Goal: Transaction & Acquisition: Purchase product/service

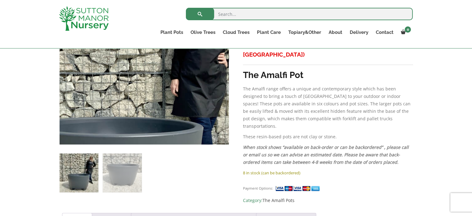
scroll to position [186, 0]
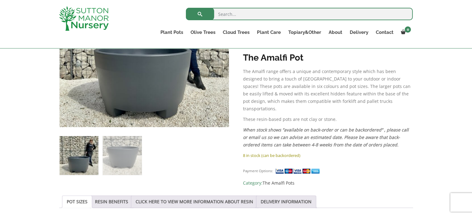
click at [74, 163] on img at bounding box center [79, 155] width 39 height 39
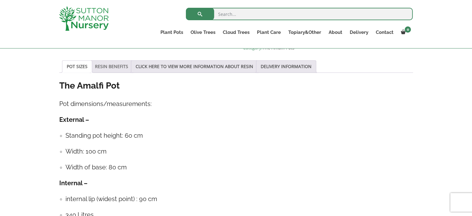
scroll to position [311, 0]
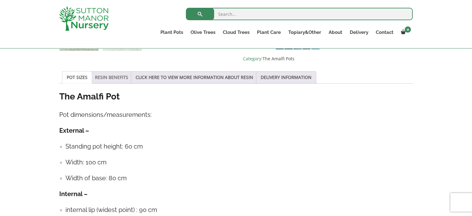
click at [114, 76] on link "RESIN BENEFITS" at bounding box center [111, 77] width 33 height 12
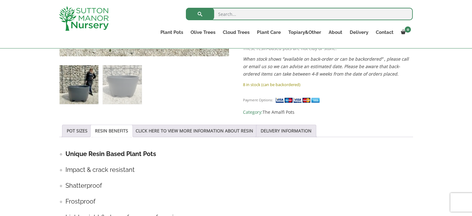
scroll to position [248, 0]
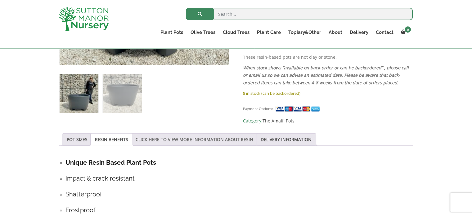
click at [173, 137] on link "CLICK HERE TO VIEW MORE INFORMATION ABOUT RESIN" at bounding box center [195, 140] width 118 height 12
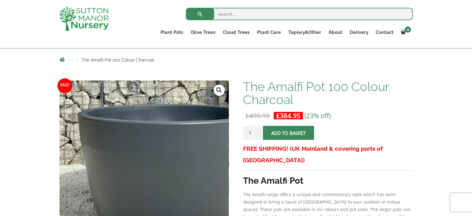
scroll to position [31, 0]
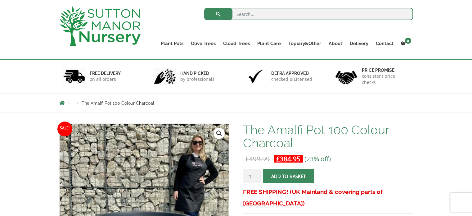
click at [286, 177] on button "Add to basket" at bounding box center [288, 176] width 51 height 14
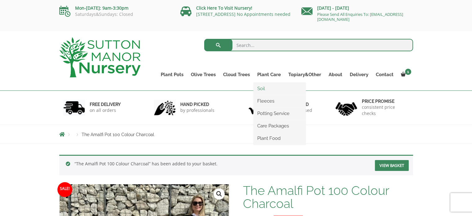
click at [263, 89] on link "Soil" at bounding box center [280, 88] width 52 height 9
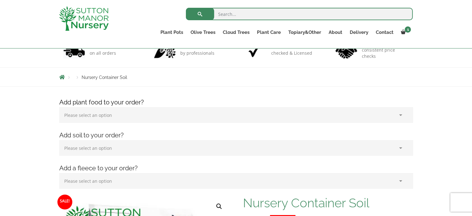
scroll to position [62, 0]
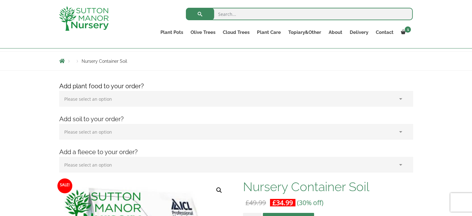
click at [177, 133] on select "Please select an option (x1) 75L Bag (£34.99) (x2) 75L Bag (£69.98) (x3) 75L Ba…" at bounding box center [236, 132] width 354 height 16
click at [154, 110] on div "Add plant food to your order? Please select an option (x1) 1k Bag (£15.00) (x2)…" at bounding box center [236, 130] width 363 height 99
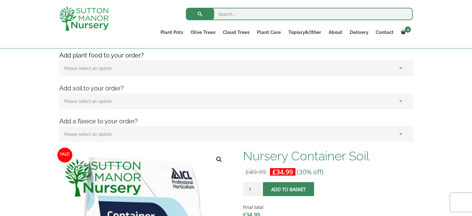
scroll to position [93, 0]
click at [180, 97] on select "Please select an option (x1) 75L Bag (£34.99) (x2) 75L Bag (£69.98) (x3) 75L Ba…" at bounding box center [236, 101] width 354 height 16
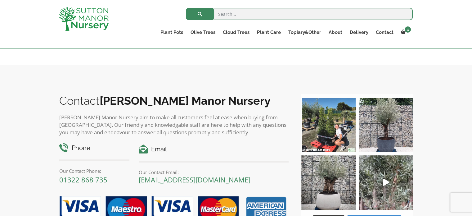
scroll to position [841, 0]
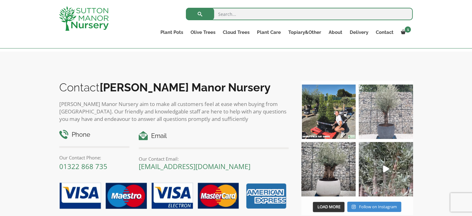
click at [382, 123] on img at bounding box center [386, 111] width 54 height 54
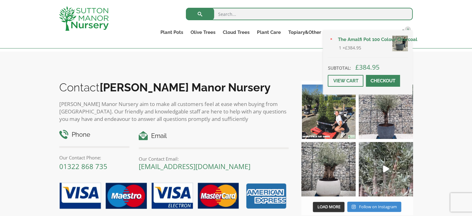
click at [399, 43] on img at bounding box center [401, 44] width 16 height 16
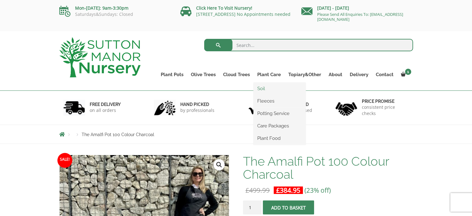
click at [262, 87] on link "Soil" at bounding box center [280, 88] width 52 height 9
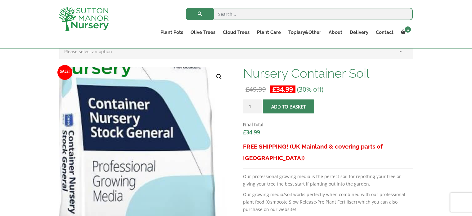
scroll to position [186, 0]
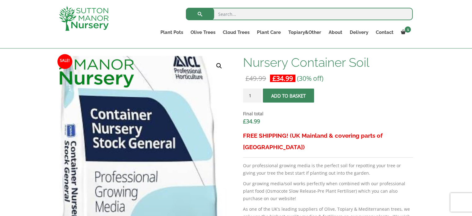
click at [164, 149] on img at bounding box center [138, 184] width 220 height 311
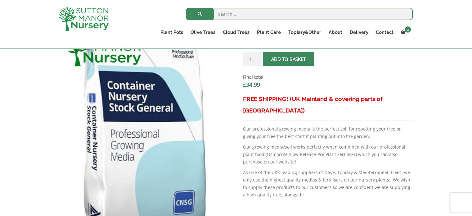
scroll to position [191, 0]
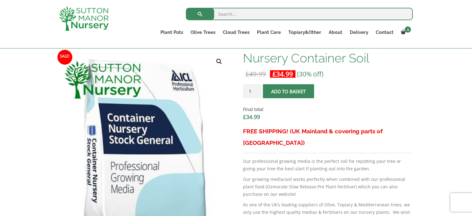
click at [289, 91] on span "submit" at bounding box center [289, 91] width 0 height 0
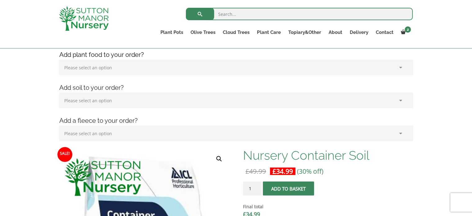
scroll to position [124, 0]
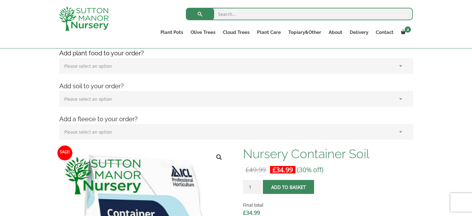
click at [402, 98] on select "Please select an option (x1) 75L Bag (£34.99) (x2) 75L Bag (£69.98) (x3) 75L Ba…" at bounding box center [236, 99] width 354 height 16
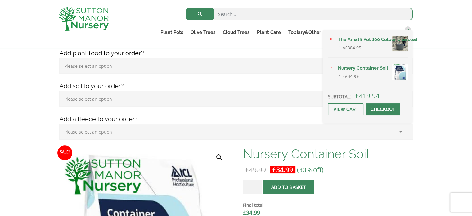
click at [403, 43] on img at bounding box center [401, 44] width 16 height 16
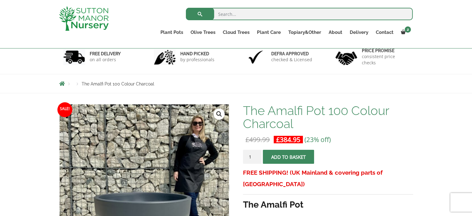
scroll to position [31, 0]
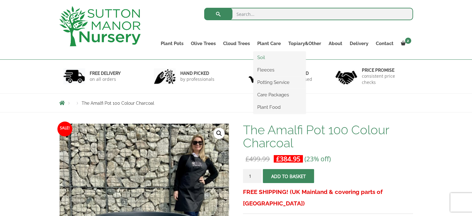
click at [262, 56] on link "Soil" at bounding box center [280, 57] width 52 height 9
